Goal: Task Accomplishment & Management: Complete application form

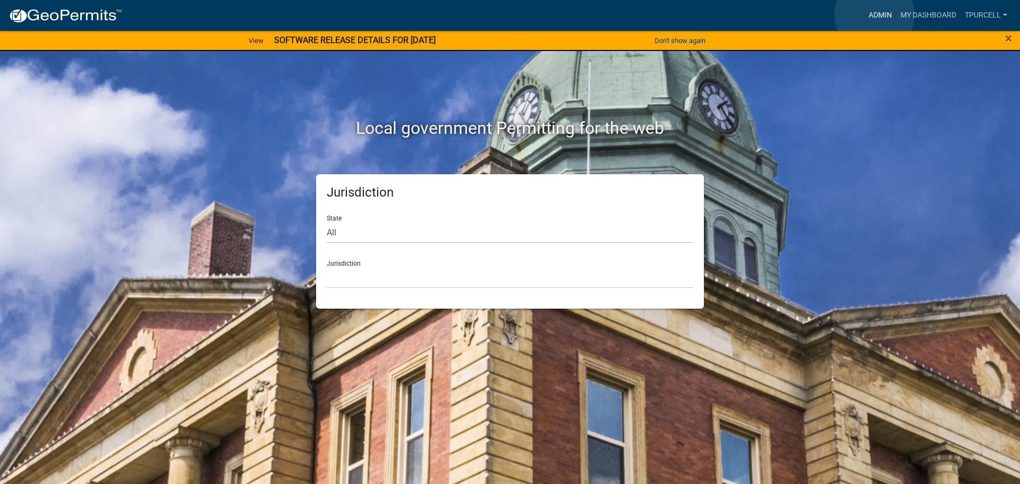
click at [874, 14] on link "Admin" at bounding box center [880, 15] width 32 height 20
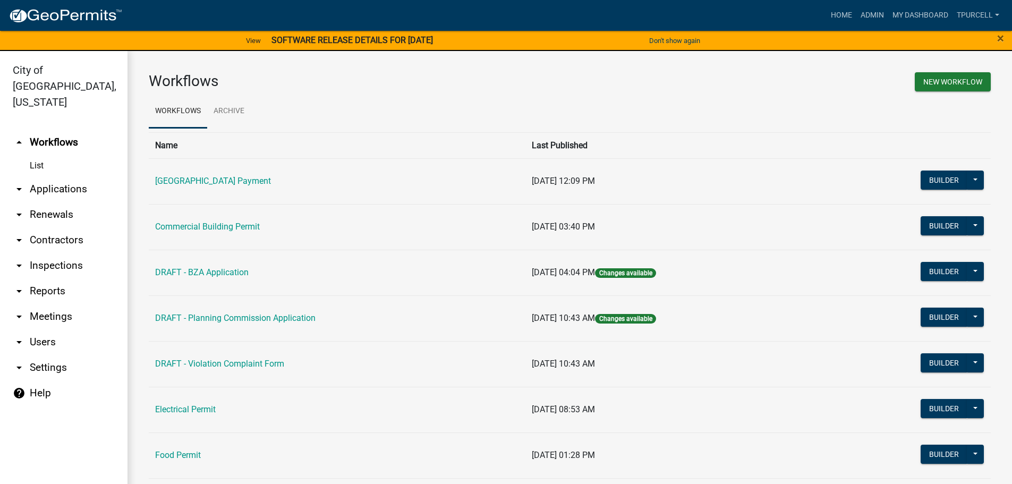
click at [41, 176] on link "arrow_drop_down Applications" at bounding box center [63, 188] width 127 height 25
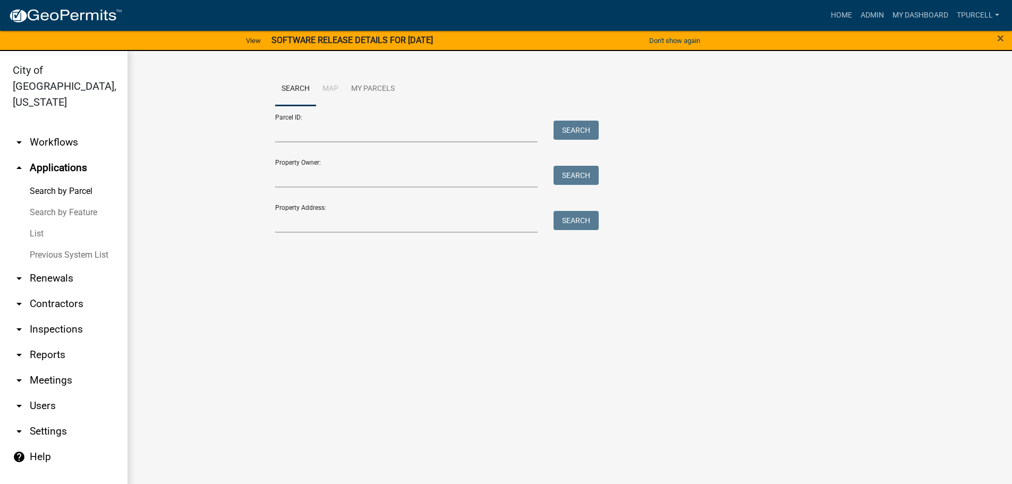
click at [37, 223] on link "List" at bounding box center [63, 233] width 127 height 21
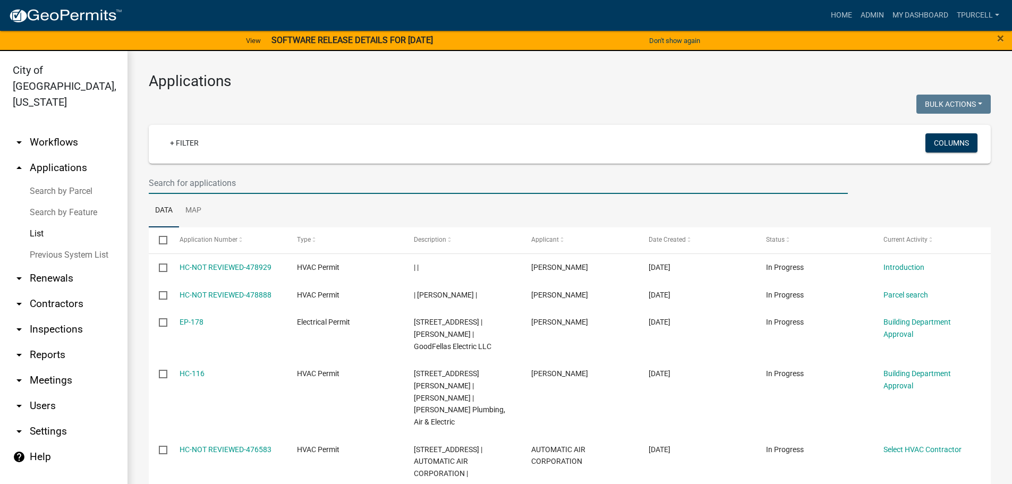
click at [218, 182] on input "text" at bounding box center [498, 183] width 699 height 22
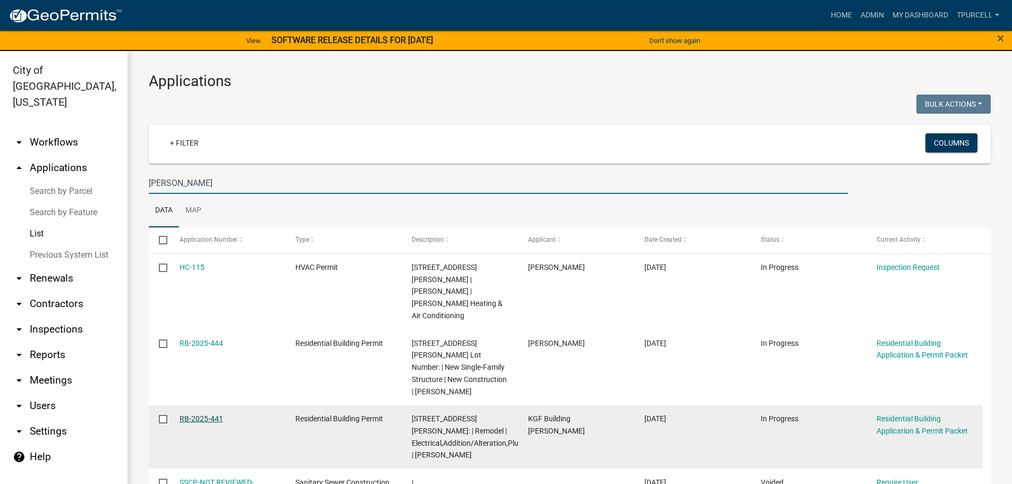
type input "[PERSON_NAME]"
click at [205, 414] on link "RB-2025-441" at bounding box center [202, 418] width 44 height 8
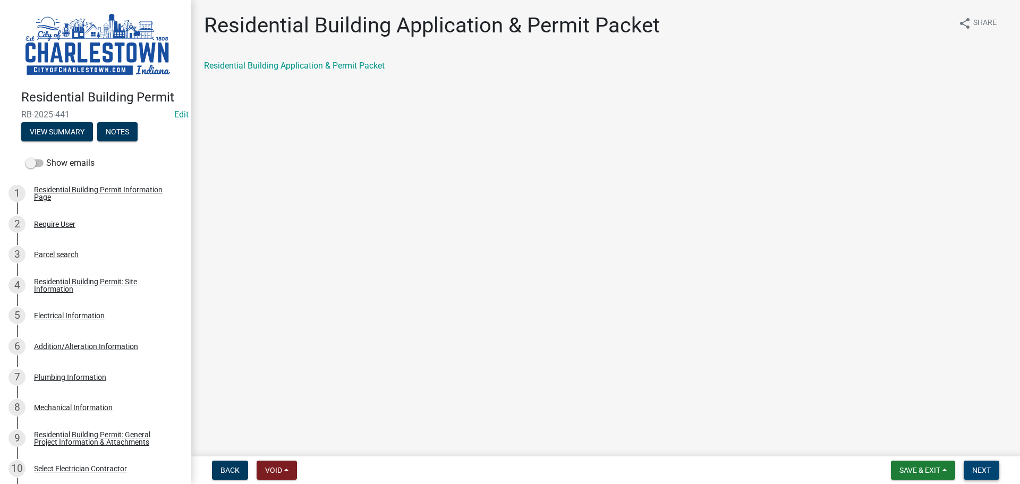
click at [995, 471] on button "Next" at bounding box center [981, 469] width 36 height 19
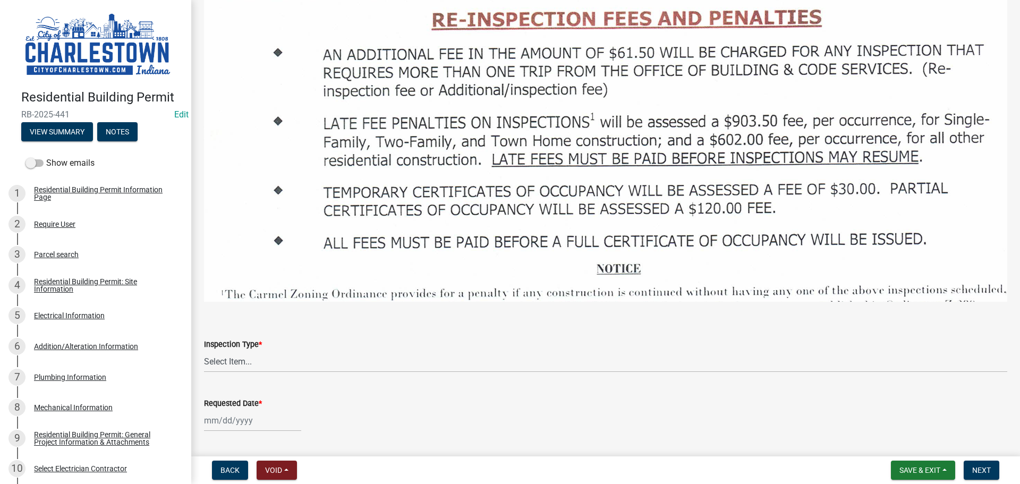
scroll to position [1647, 0]
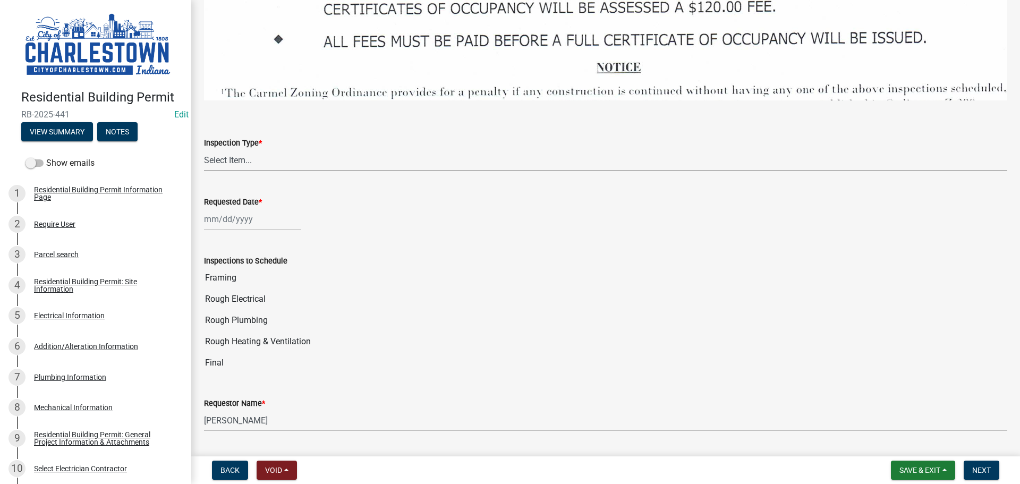
click at [228, 149] on select "Select Item... New Construction Framing / Rough Mechanical Foundations Concrete…" at bounding box center [605, 160] width 803 height 22
click at [204, 149] on select "Select Item... New Construction Framing / Rough Mechanical Foundations Concrete…" at bounding box center [605, 160] width 803 height 22
select select "e9307740-9d14-477c-a80e-e9d0e0a7c74a"
click at [257, 211] on div at bounding box center [252, 219] width 97 height 22
select select "9"
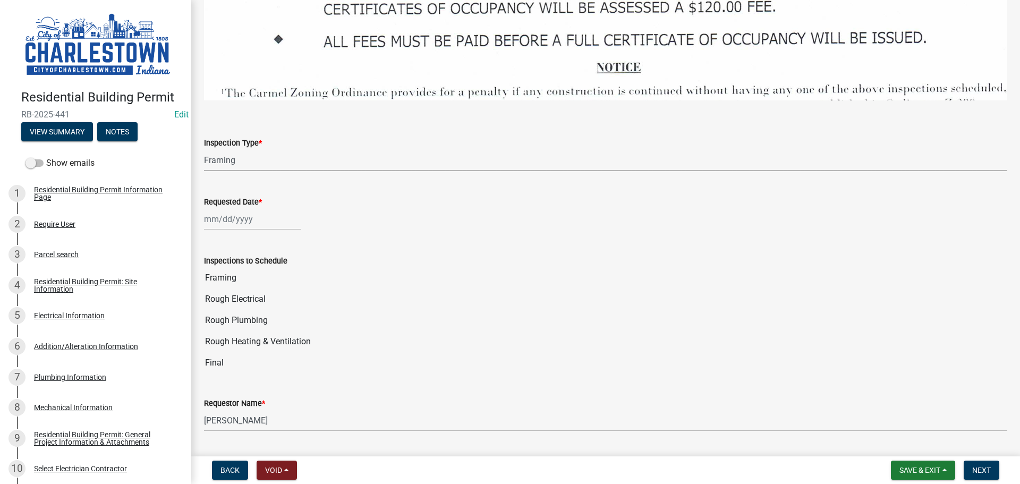
select select "2025"
click at [237, 304] on div "16" at bounding box center [231, 309] width 17 height 17
type input "[DATE]"
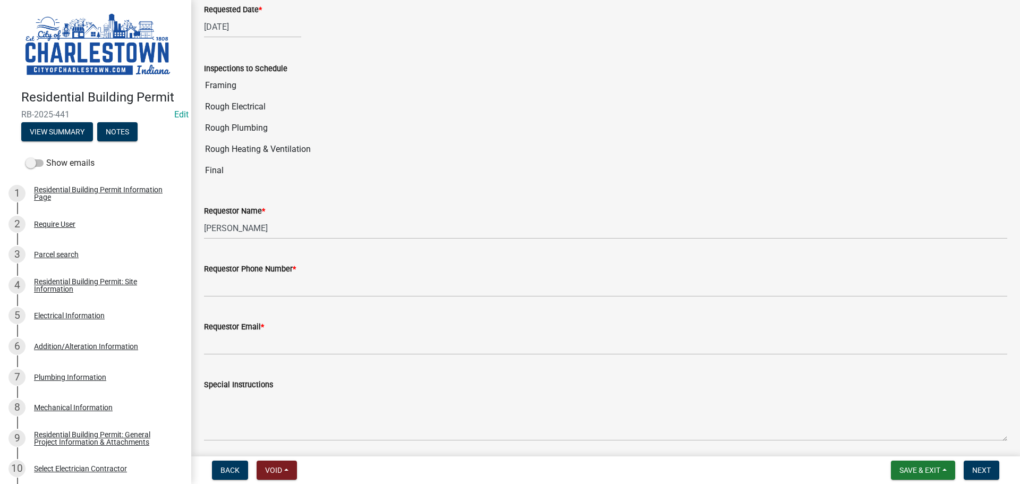
scroll to position [1859, 0]
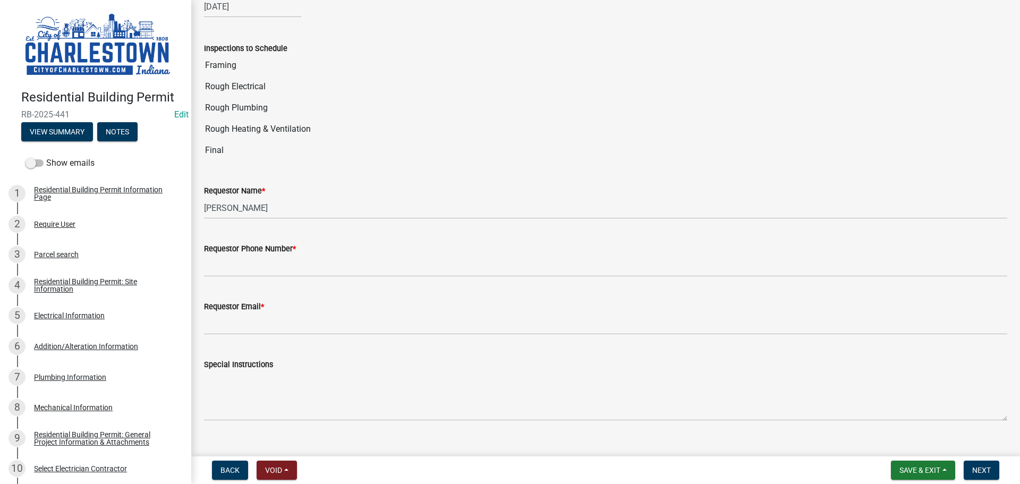
click at [271, 245] on label "Requestor Phone Number *" at bounding box center [250, 248] width 92 height 7
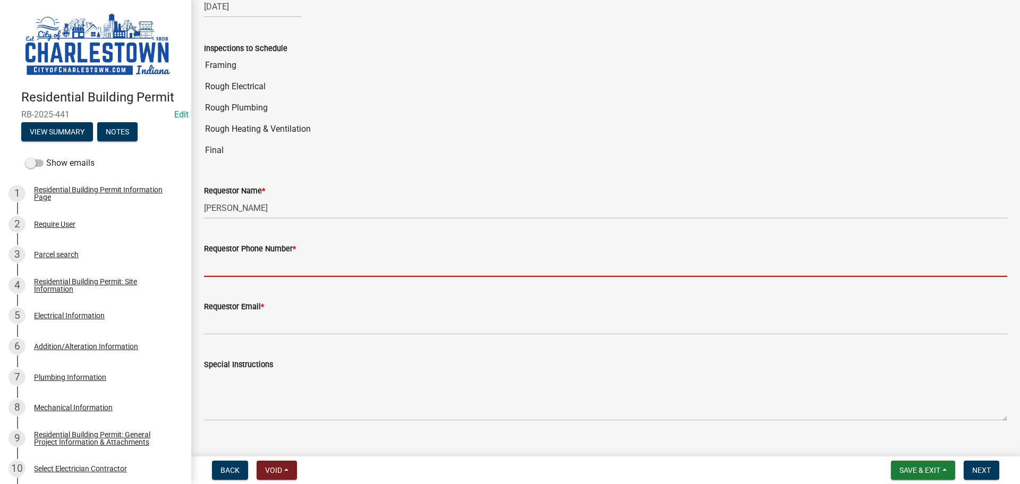
click at [271, 255] on input "Requestor Phone Number *" at bounding box center [605, 266] width 803 height 22
click at [269, 256] on input "Requestor Phone Number *" at bounding box center [605, 266] width 803 height 22
type input "5025233650"
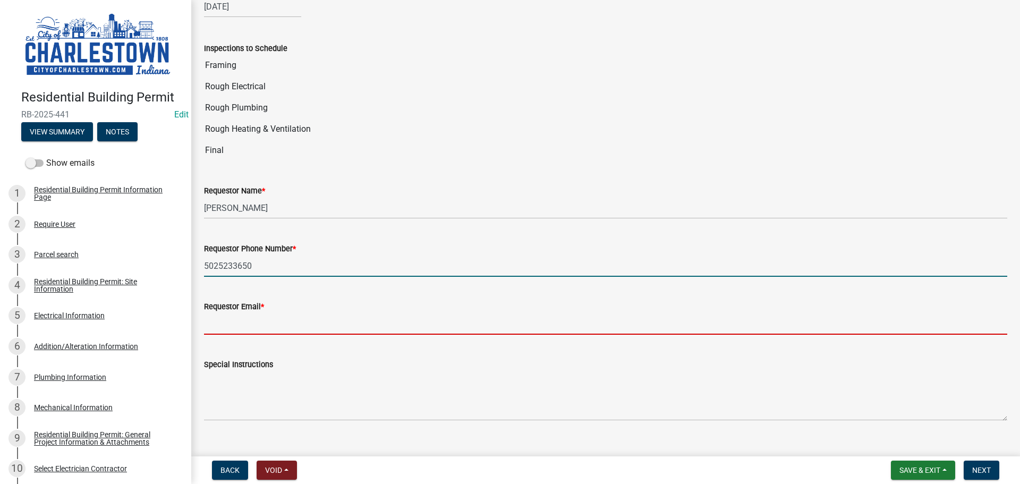
click at [274, 315] on input "Requestor Email *" at bounding box center [605, 324] width 803 height 22
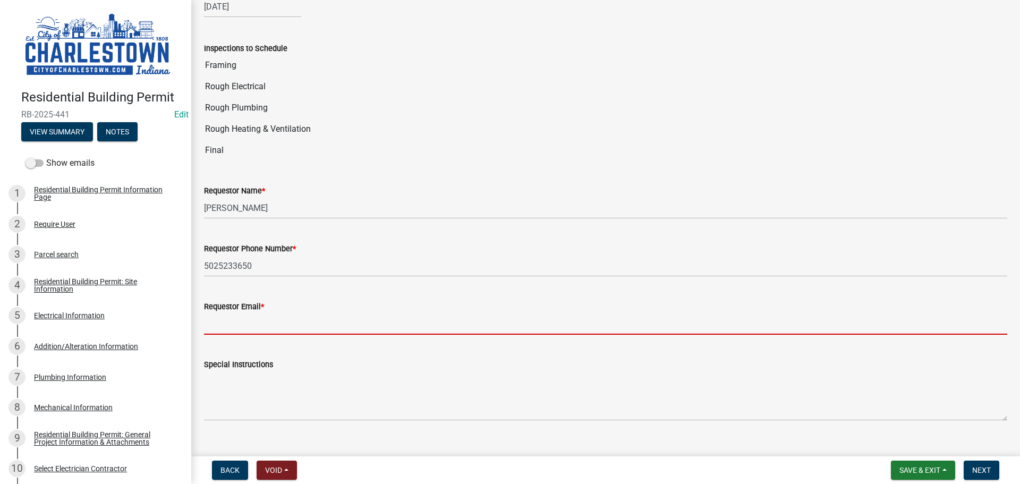
type input "[EMAIL_ADDRESS][DOMAIN_NAME]"
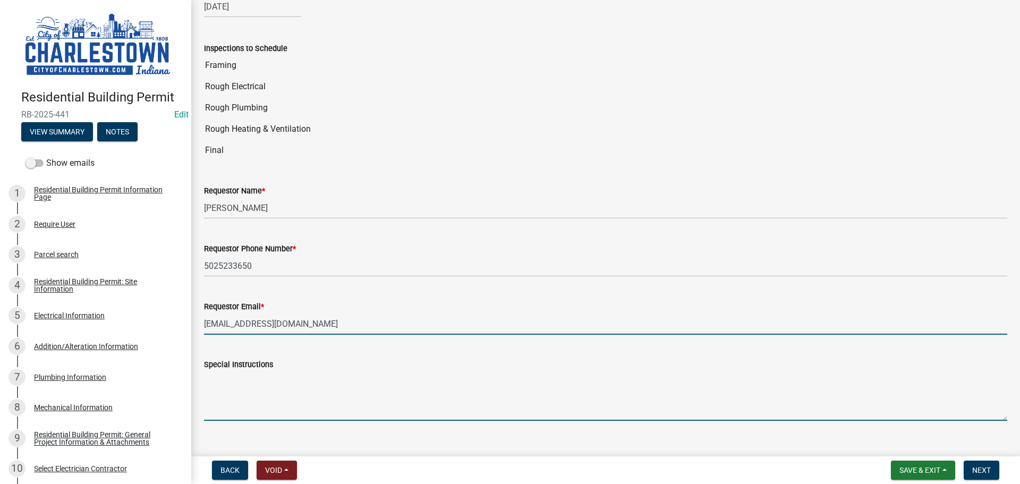
click at [274, 391] on textarea "Special Instructions" at bounding box center [605, 396] width 803 height 50
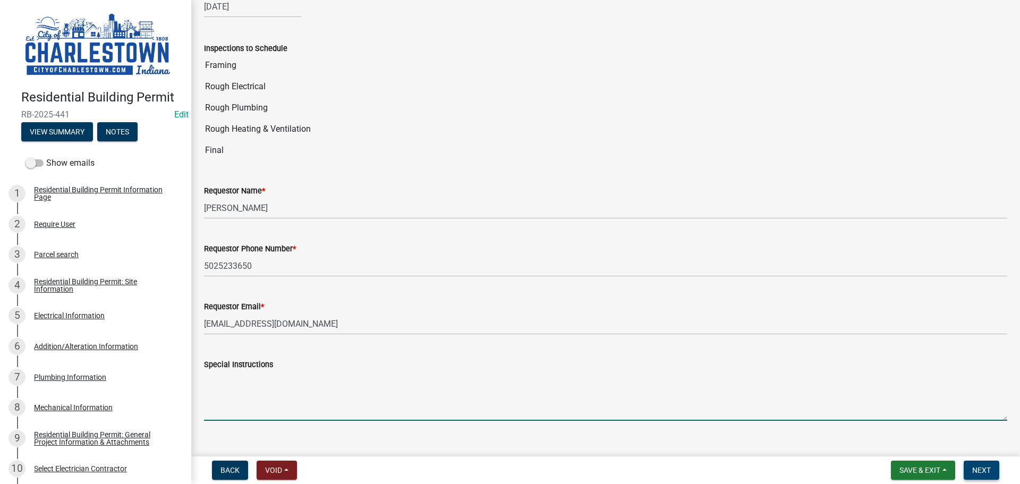
click at [983, 468] on span "Next" at bounding box center [981, 470] width 19 height 8
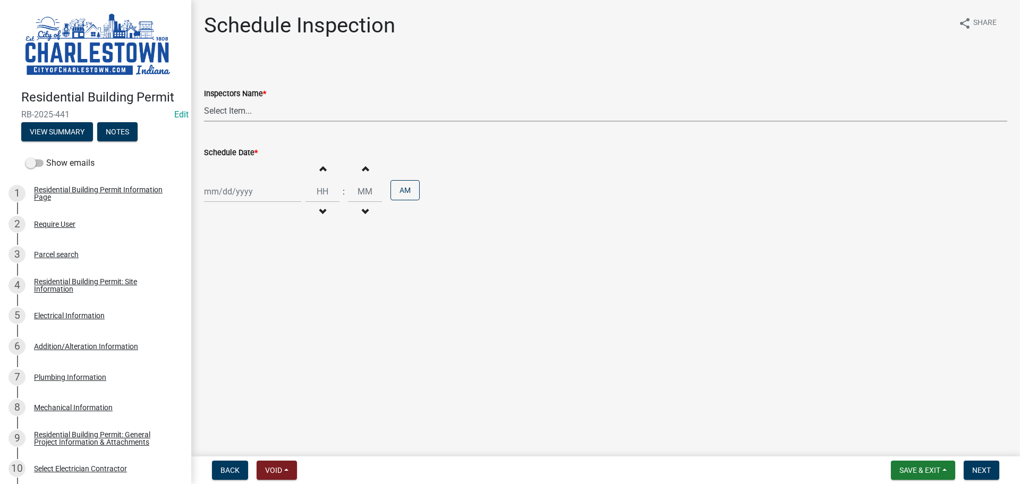
click at [244, 110] on select "Select Item... [PERSON_NAME] ([PERSON_NAME]) [PERSON_NAME] ([PERSON_NAME]) [PER…" at bounding box center [605, 111] width 803 height 22
select select "63e5a778-15f7-4a13-aba2-a6e5541a0fb3"
click at [204, 100] on select "Select Item... [PERSON_NAME] ([PERSON_NAME]) [PERSON_NAME] ([PERSON_NAME]) [PER…" at bounding box center [605, 111] width 803 height 22
click at [228, 188] on div at bounding box center [252, 192] width 97 height 22
select select "9"
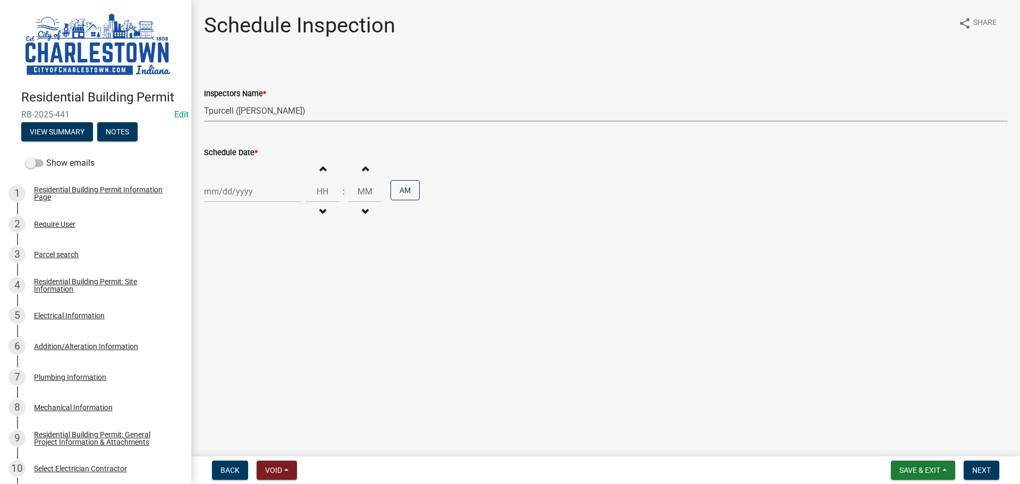
select select "2025"
drag, startPoint x: 238, startPoint y: 286, endPoint x: 229, endPoint y: 286, distance: 8.5
click at [237, 286] on div "16" at bounding box center [231, 282] width 17 height 17
type input "[DATE]"
click at [977, 466] on span "Next" at bounding box center [981, 470] width 19 height 8
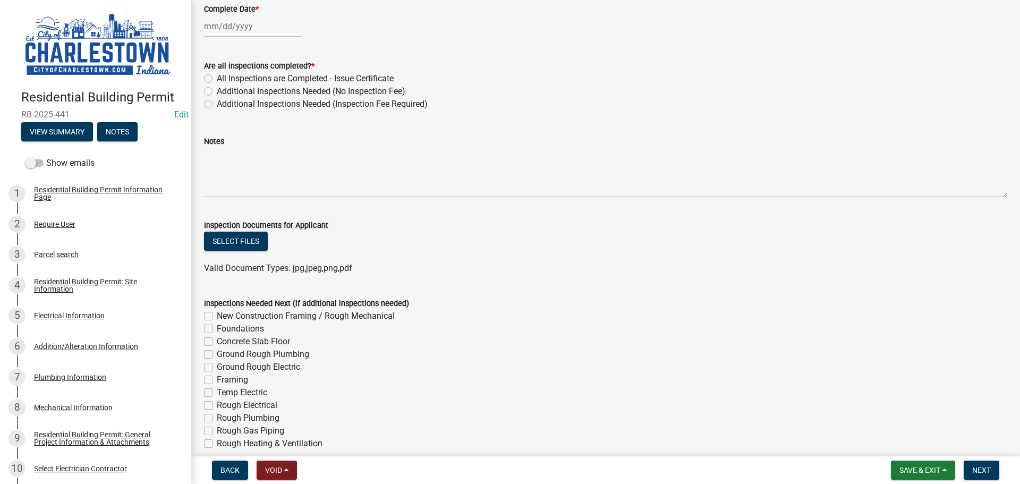
scroll to position [158, 0]
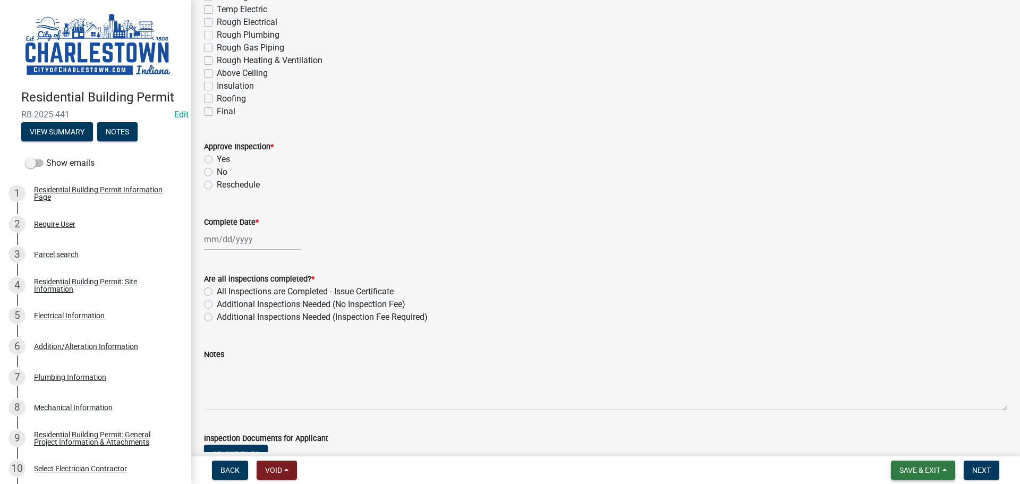
click at [917, 468] on span "Save & Exit" at bounding box center [919, 470] width 41 height 8
click at [902, 448] on button "Save & Exit" at bounding box center [912, 442] width 85 height 25
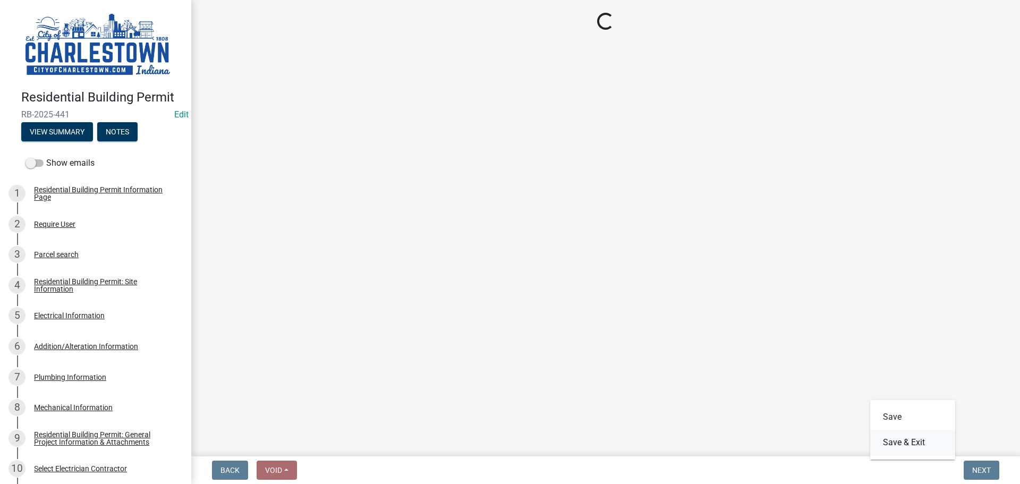
scroll to position [0, 0]
click at [902, 448] on main "Loading..." at bounding box center [605, 226] width 829 height 452
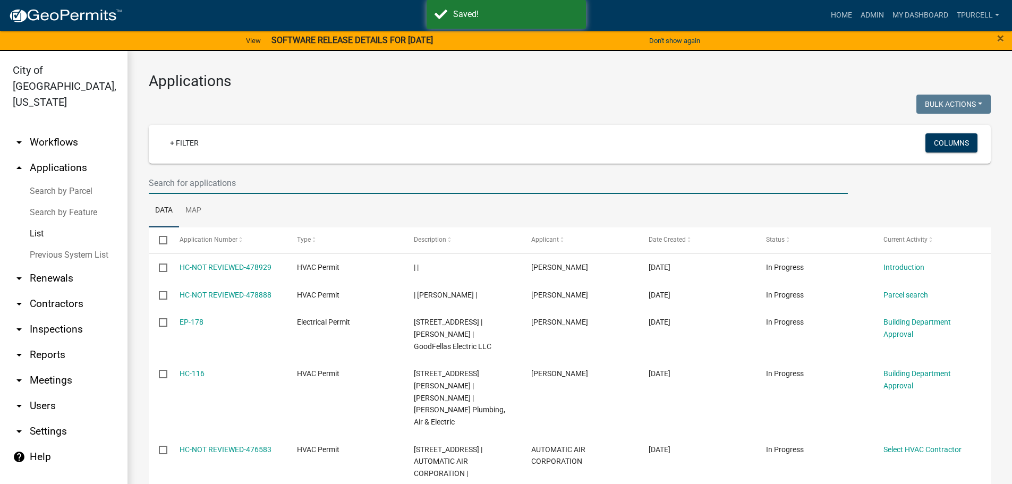
click at [304, 187] on input "text" at bounding box center [498, 183] width 699 height 22
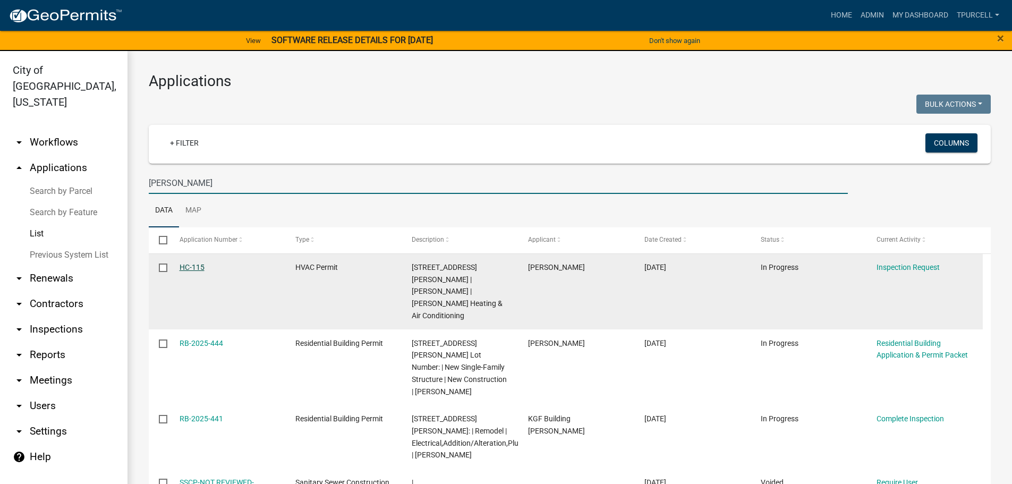
type input "[PERSON_NAME]"
click at [194, 265] on link "HC-115" at bounding box center [192, 267] width 25 height 8
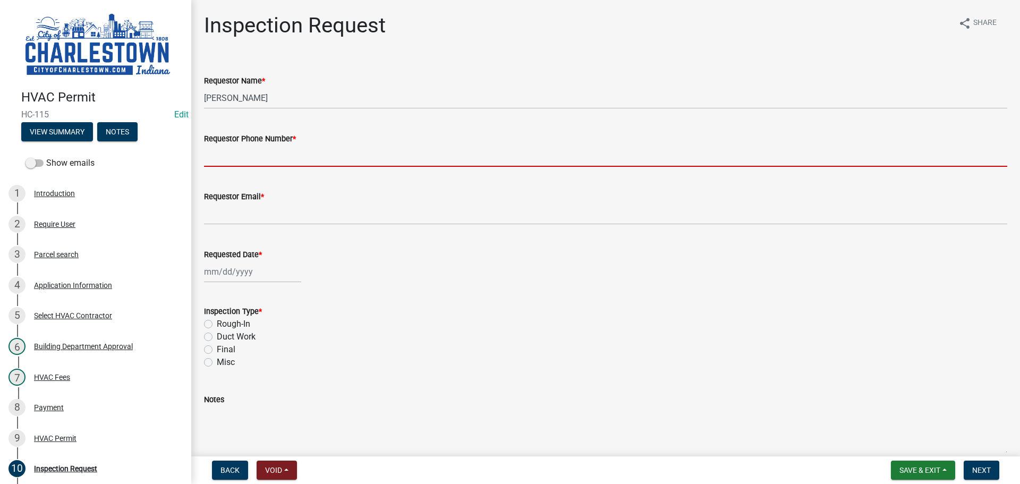
click at [231, 156] on input "Requestor Phone Number *" at bounding box center [605, 156] width 803 height 22
type input "5025233650"
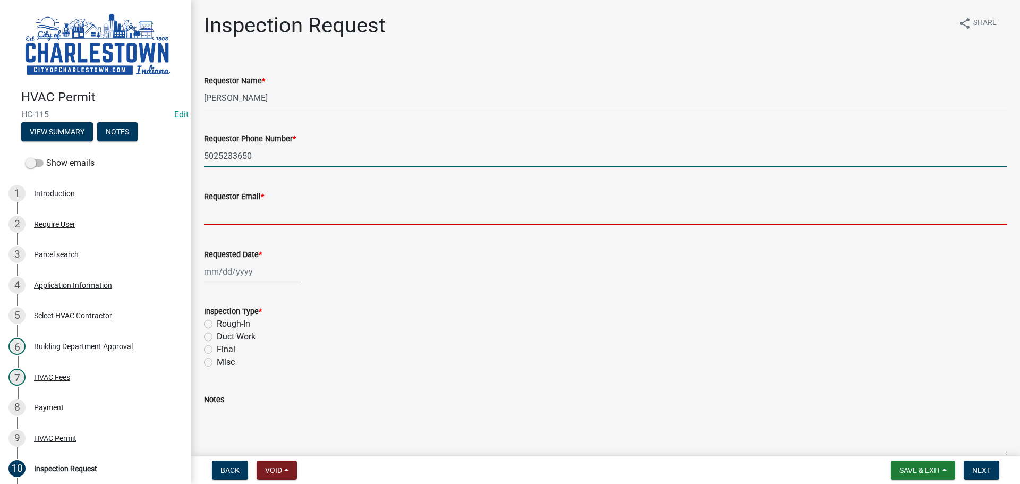
type input "[EMAIL_ADDRESS][DOMAIN_NAME]"
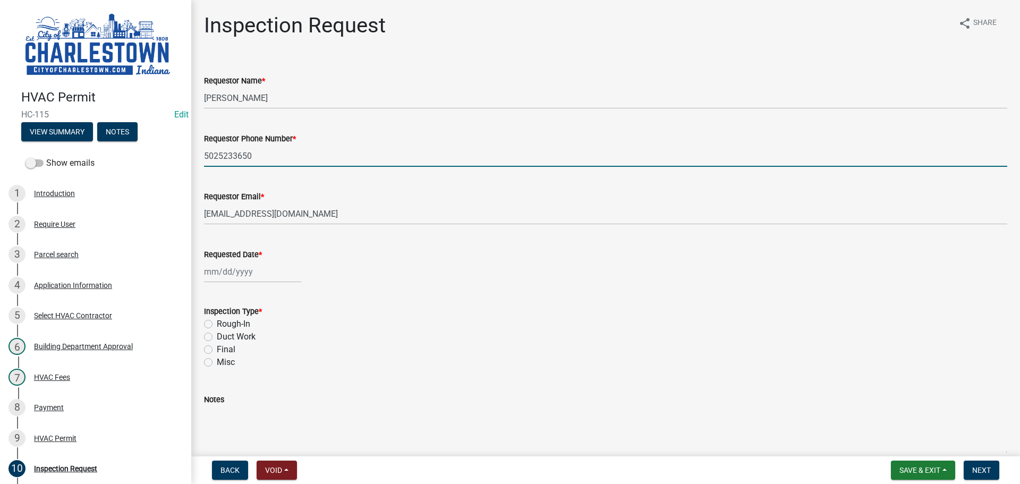
click at [250, 274] on div at bounding box center [252, 272] width 97 height 22
select select "9"
select select "2025"
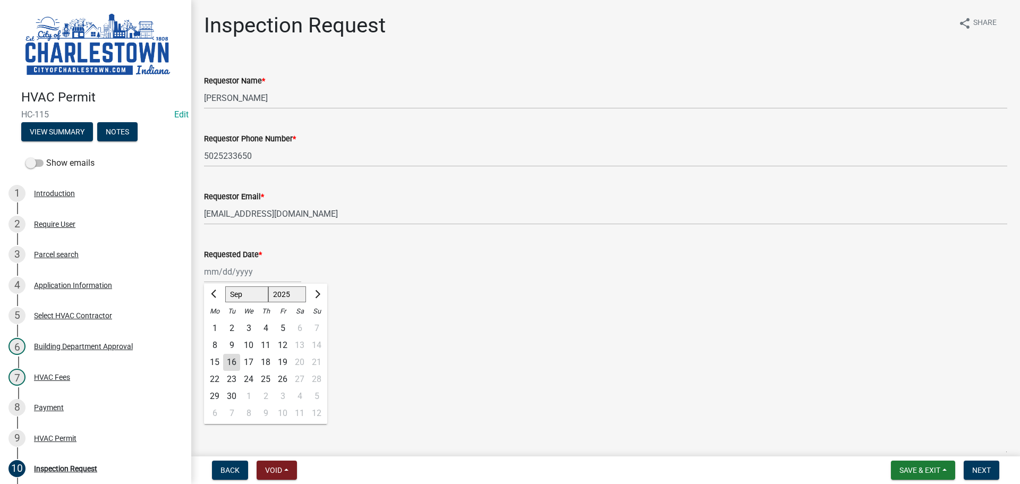
click at [234, 361] on div "16" at bounding box center [231, 362] width 17 height 17
type input "[DATE]"
click at [217, 320] on label "Rough-In" at bounding box center [233, 324] width 33 height 13
click at [217, 320] on input "Rough-In" at bounding box center [220, 321] width 7 height 7
radio input "true"
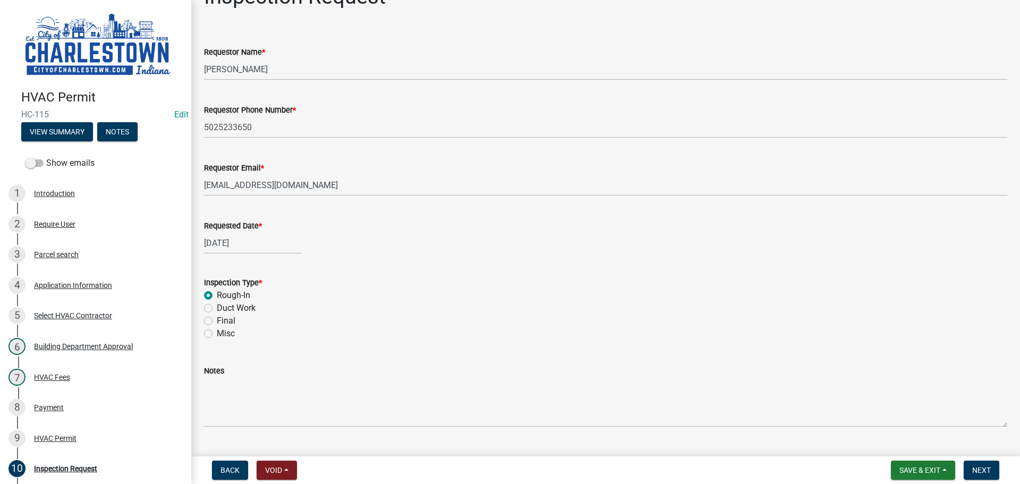
scroll to position [53, 0]
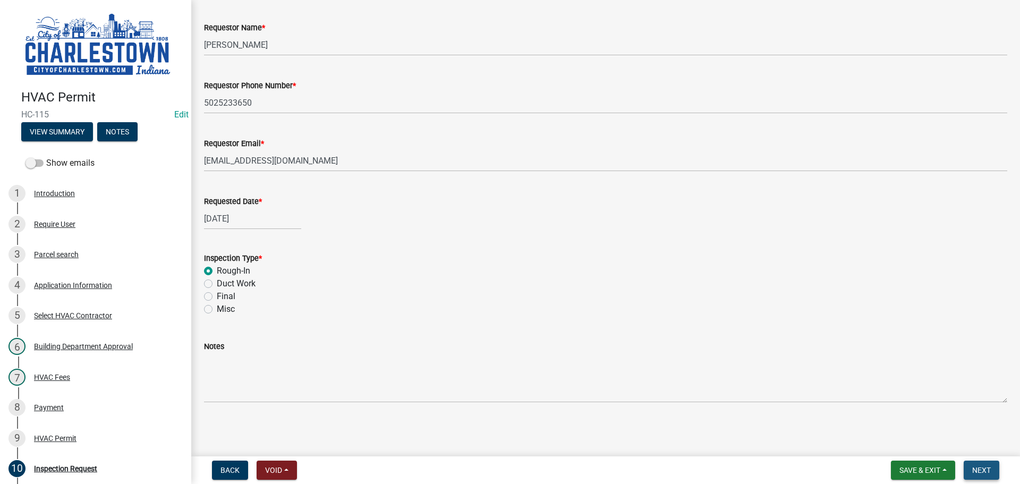
click at [991, 471] on button "Next" at bounding box center [981, 469] width 36 height 19
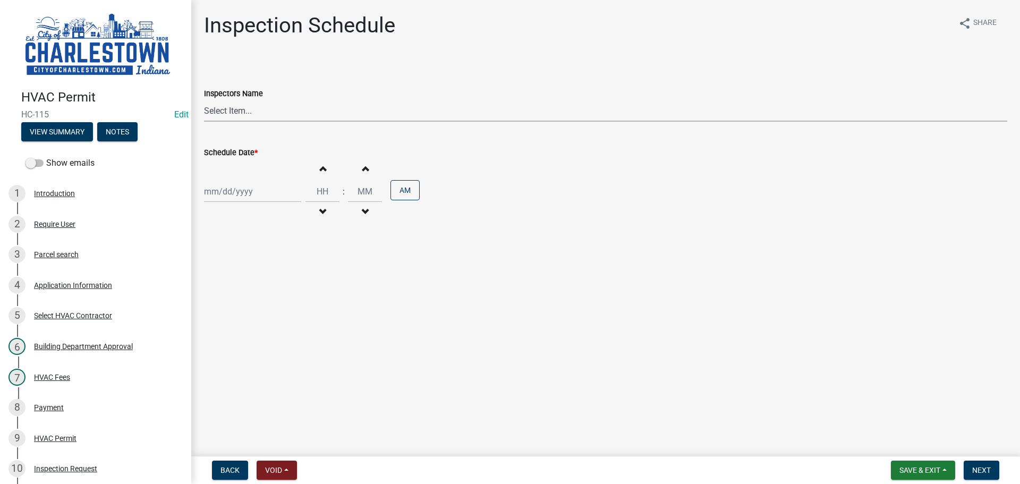
click at [235, 106] on select "Select Item... [PERSON_NAME] ([PERSON_NAME]) [PERSON_NAME] ([PERSON_NAME]) [PER…" at bounding box center [605, 111] width 803 height 22
select select "63e5a778-15f7-4a13-aba2-a6e5541a0fb3"
click at [204, 100] on select "Select Item... [PERSON_NAME] ([PERSON_NAME]) [PERSON_NAME] ([PERSON_NAME]) [PER…" at bounding box center [605, 111] width 803 height 22
select select "9"
select select "2025"
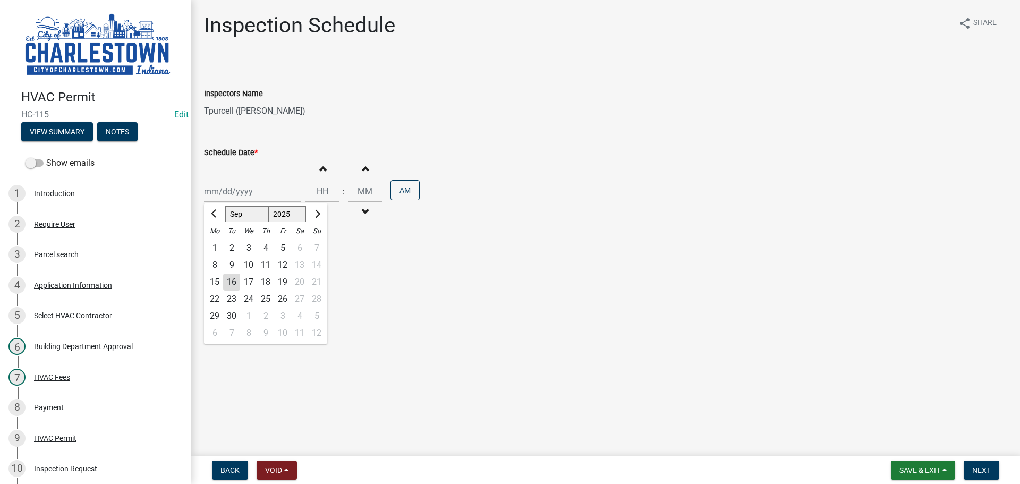
click at [223, 196] on div "[PERSON_NAME] Feb Mar Apr [PERSON_NAME][DATE] Oct Nov [DATE] 1526 1527 1528 152…" at bounding box center [252, 192] width 97 height 22
click at [233, 283] on div "16" at bounding box center [231, 282] width 17 height 17
type input "[DATE]"
click at [978, 468] on span "Next" at bounding box center [981, 470] width 19 height 8
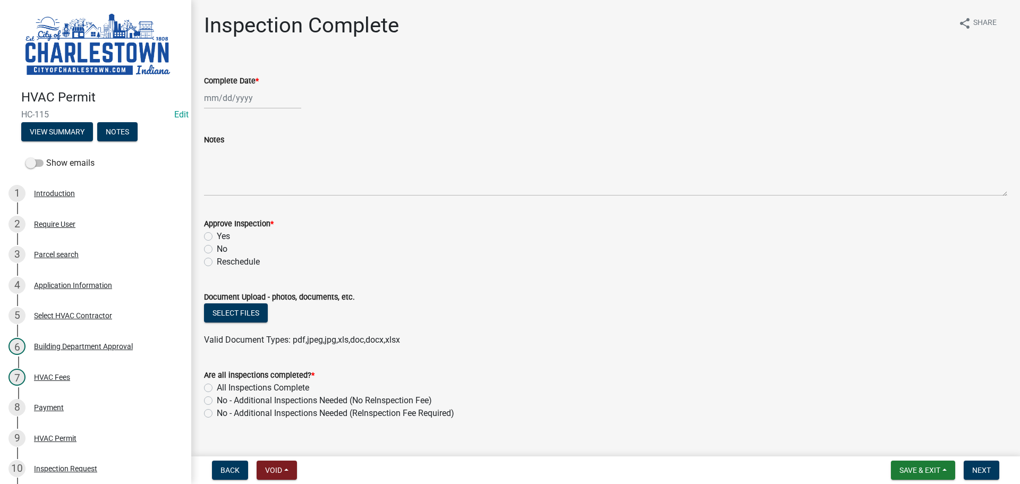
scroll to position [19, 0]
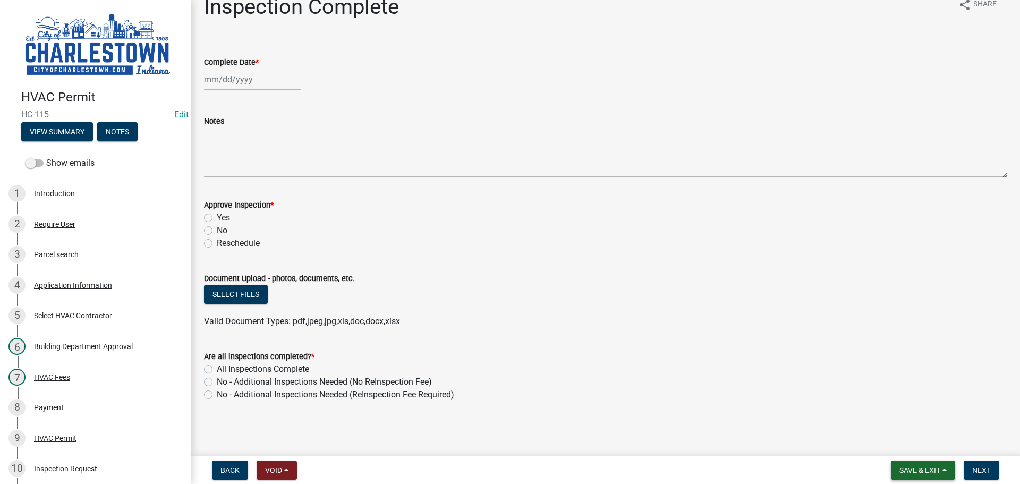
click at [920, 472] on span "Save & Exit" at bounding box center [919, 470] width 41 height 8
click at [899, 442] on button "Save & Exit" at bounding box center [912, 442] width 85 height 25
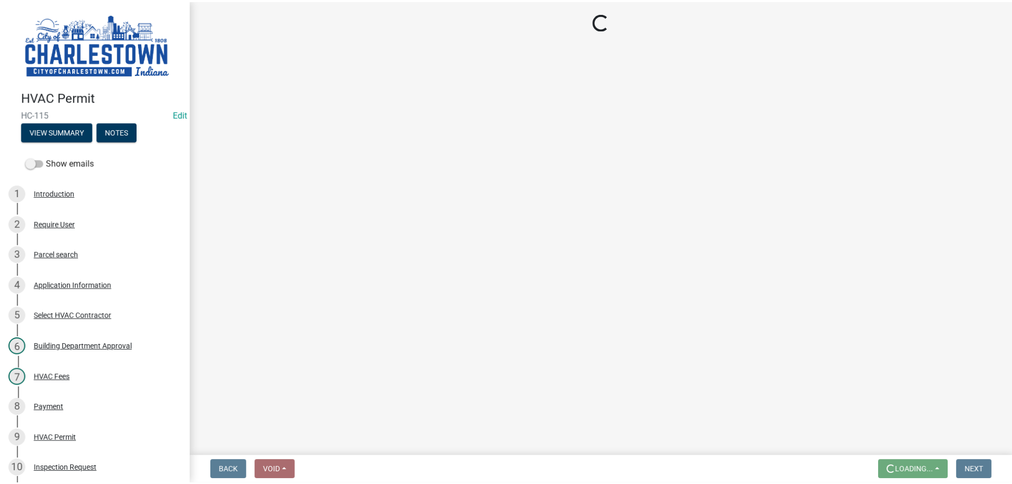
scroll to position [0, 0]
